Goal: Task Accomplishment & Management: Use online tool/utility

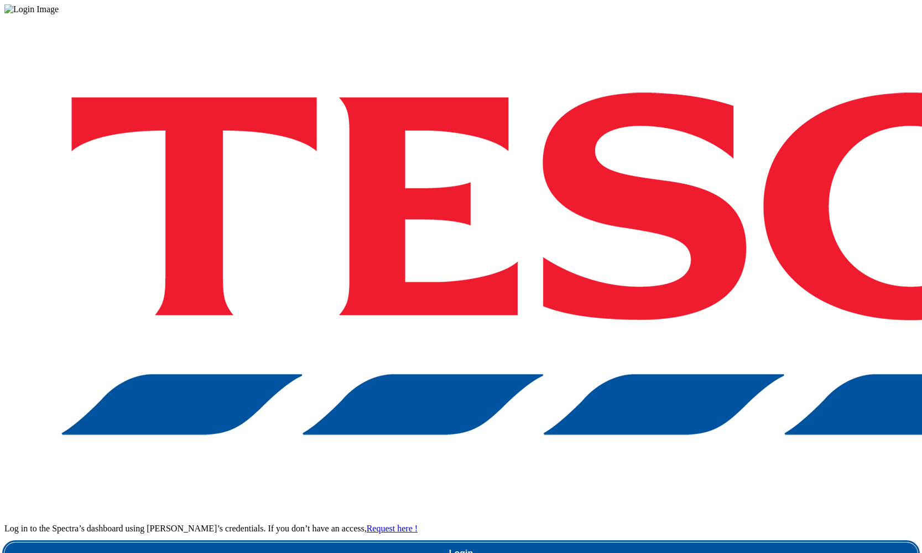
click at [681, 542] on link "Login" at bounding box center [461, 553] width 914 height 22
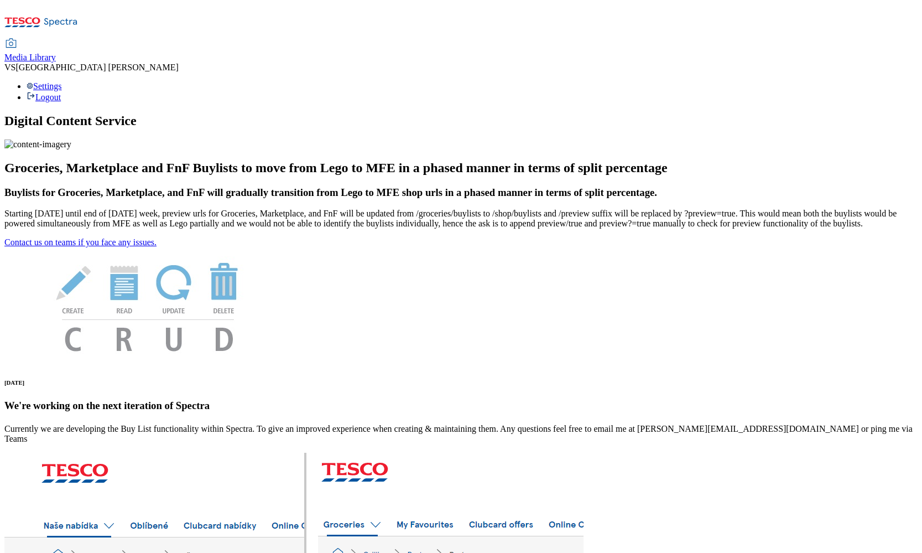
click at [56, 53] on span "Media Library" at bounding box center [29, 57] width 51 height 9
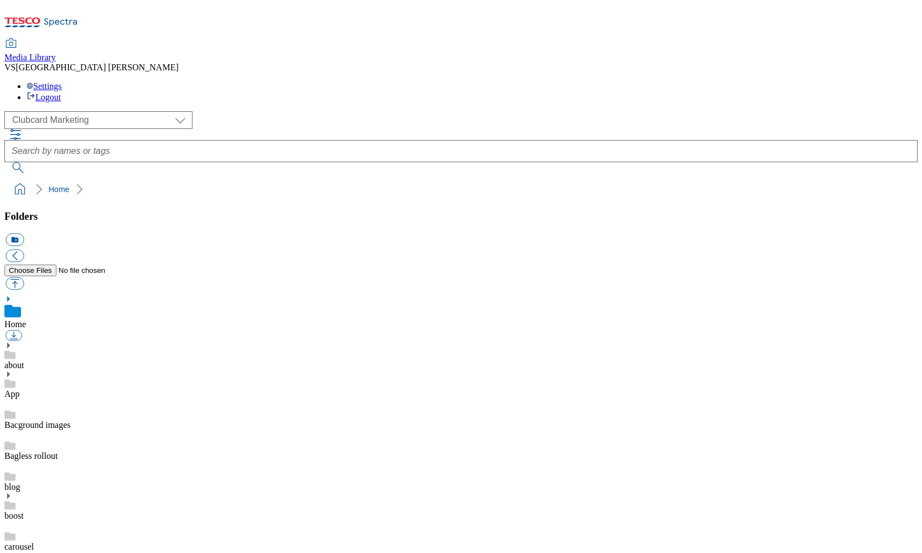
scroll to position [1, 0]
select select "flare-ghs-mktg"
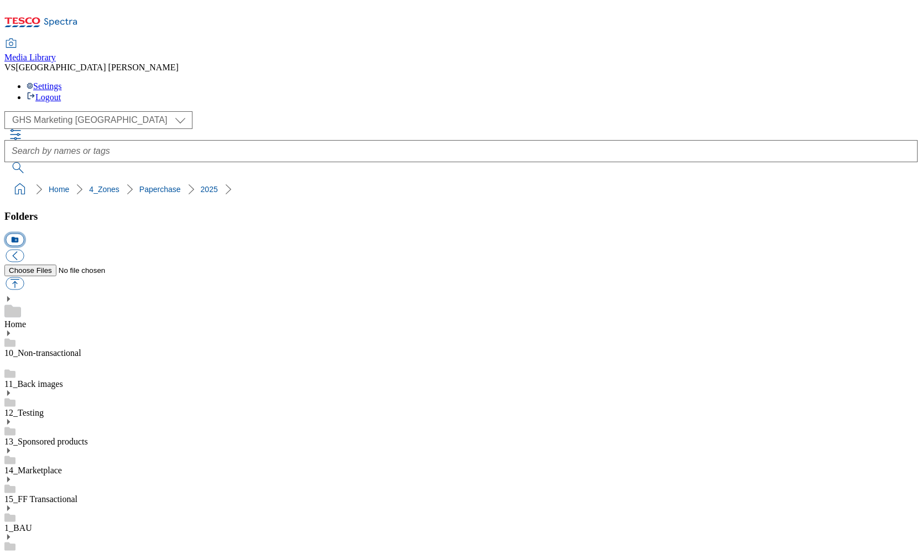
click at [24, 234] on button "icon_new_folder" at bounding box center [15, 240] width 18 height 13
paste input "2534-WF-536672"
type input "2534-WF-536672"
drag, startPoint x: 209, startPoint y: 330, endPoint x: 190, endPoint y: 330, distance: 18.8
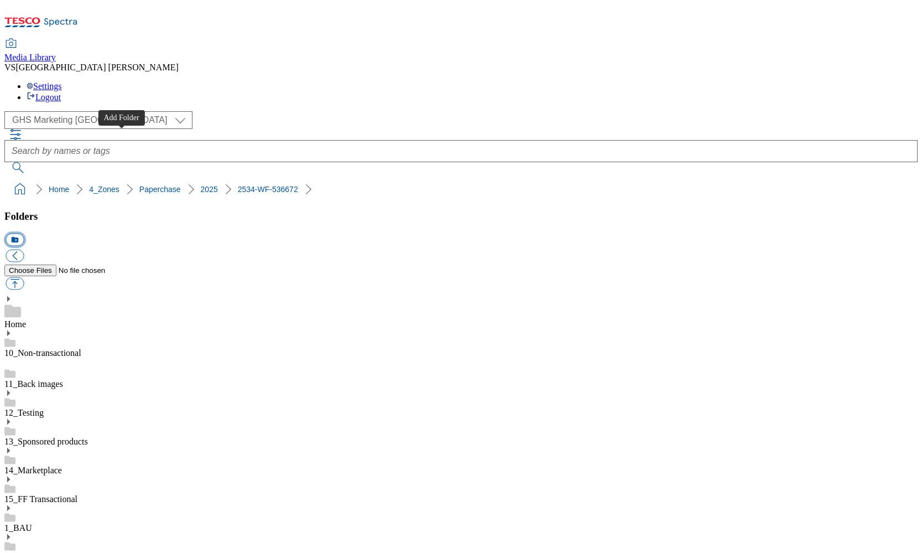
click at [24, 234] on button "icon_new_folder" at bounding box center [15, 240] width 18 height 13
type input "Buylist"
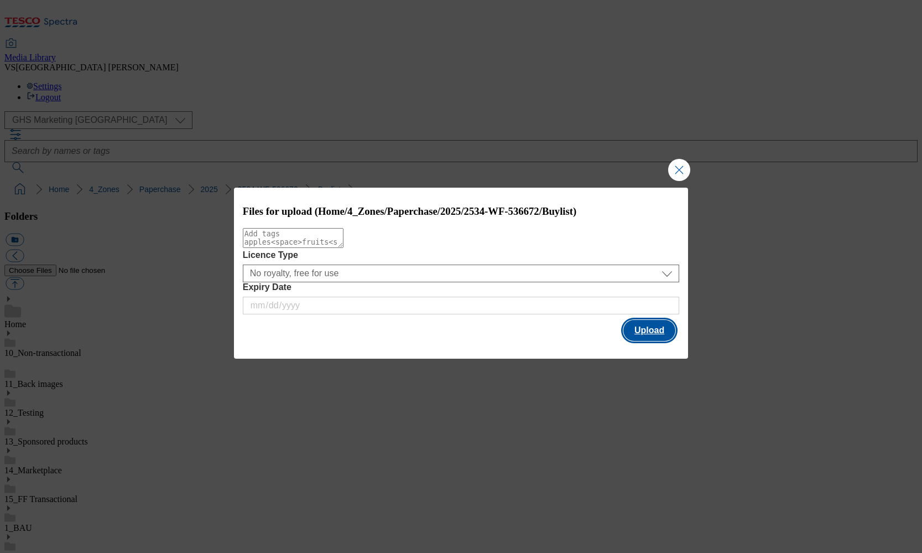
click at [655, 330] on button "Upload" at bounding box center [650, 330] width 52 height 21
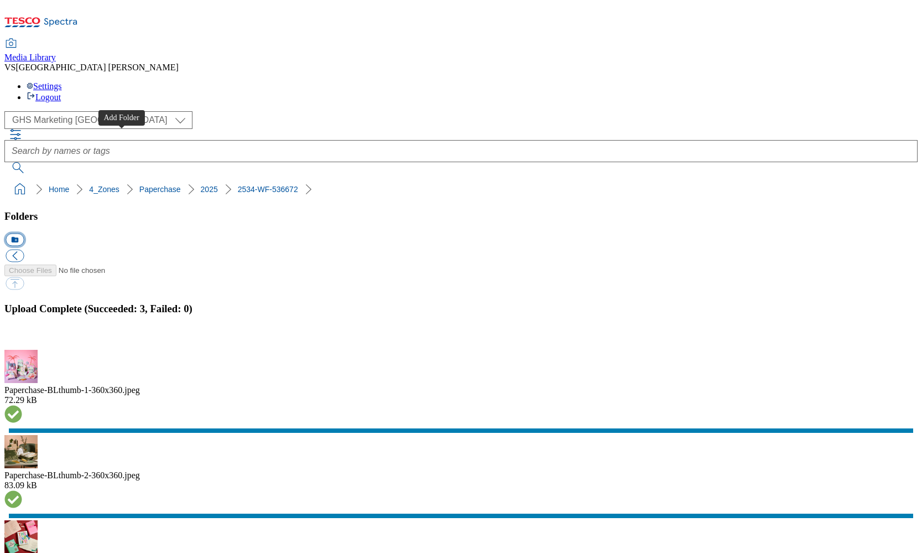
click at [24, 234] on button "icon_new_folder" at bounding box center [15, 240] width 18 height 13
type input "Banner"
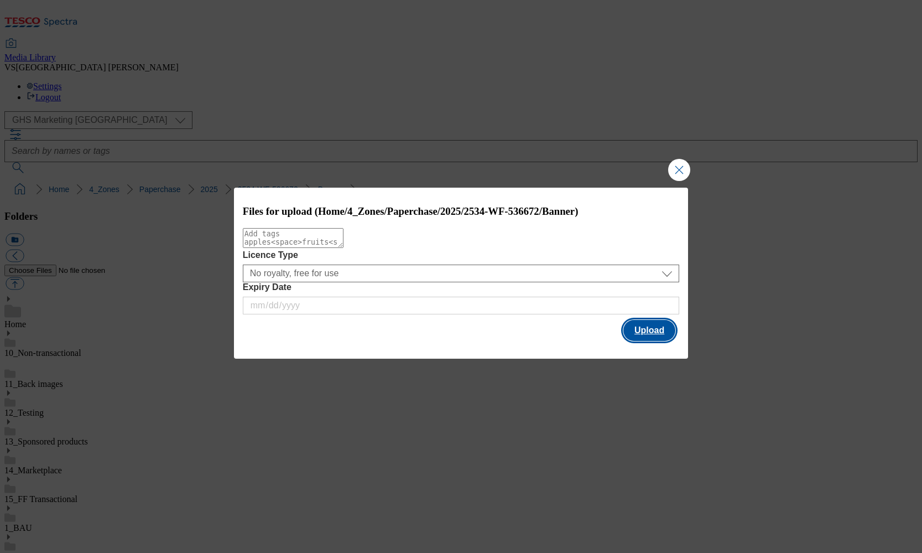
click at [644, 330] on button "Upload" at bounding box center [650, 330] width 52 height 21
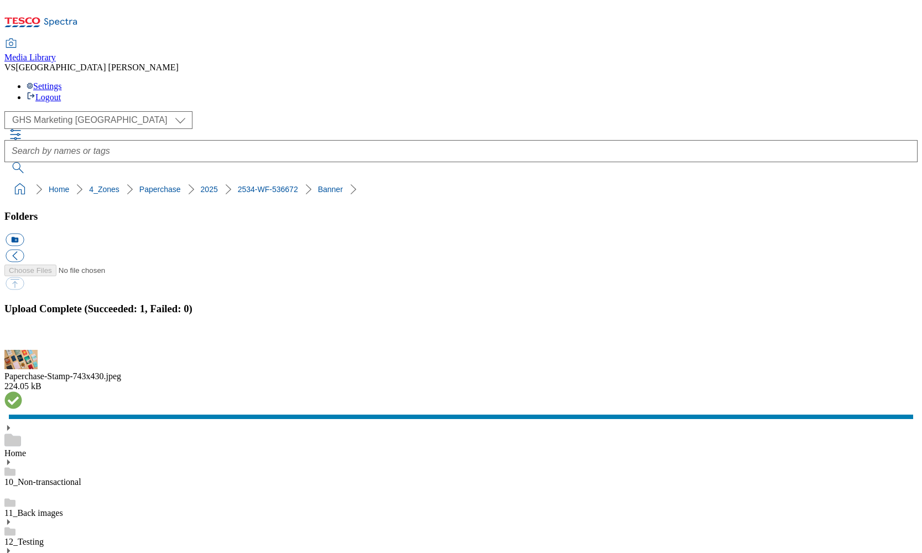
click at [24, 234] on button "icon_new_folder" at bounding box center [15, 240] width 18 height 13
type input "Stamps"
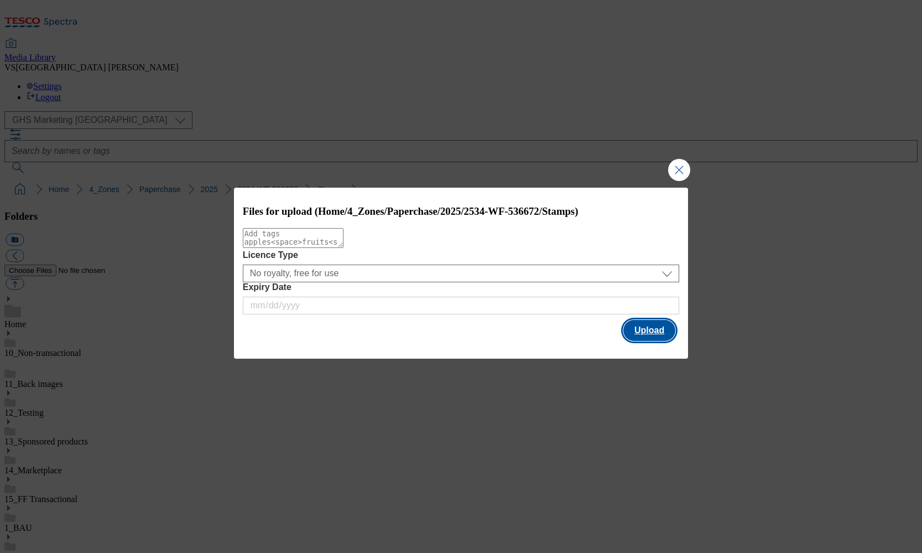
click at [647, 338] on button "Upload" at bounding box center [650, 330] width 52 height 21
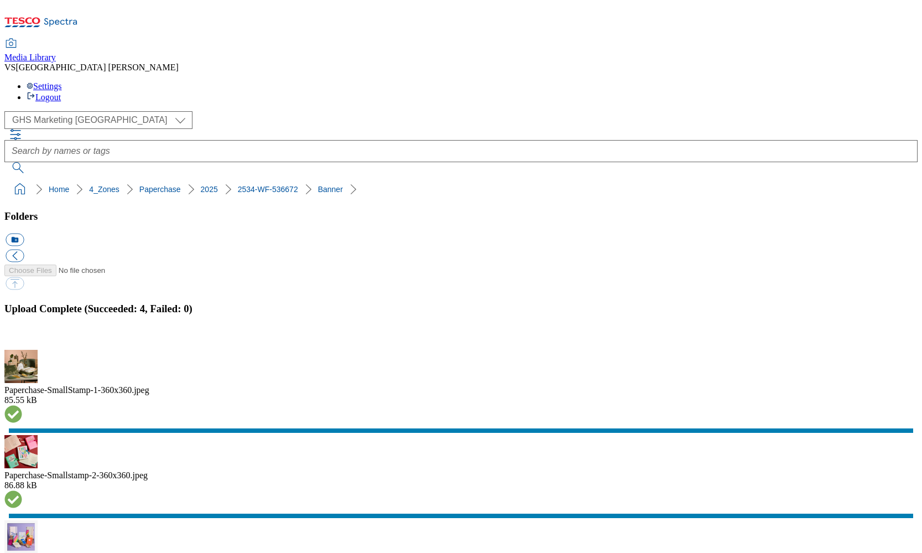
drag, startPoint x: 3, startPoint y: 111, endPoint x: 261, endPoint y: 111, distance: 257.9
click at [261, 179] on nav "Home 4_Zones Paperchase 2025 2534-WF-536672" at bounding box center [461, 189] width 914 height 21
copy ol "Home 4_Zones Paperchase 2025 2534-WF-536672"
